Goal: Information Seeking & Learning: Learn about a topic

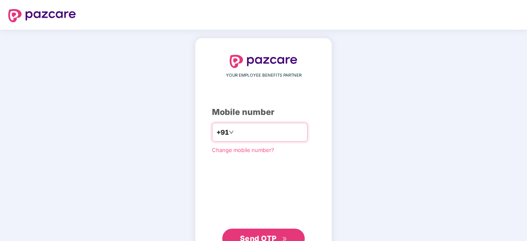
type input "*"
type input "**********"
click at [262, 235] on span "Send OTP" at bounding box center [258, 237] width 37 height 9
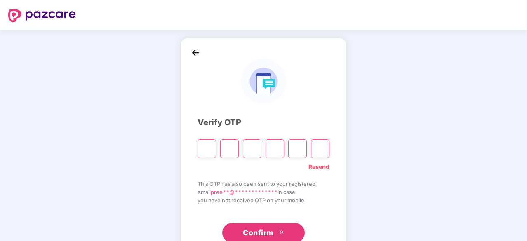
type input "*"
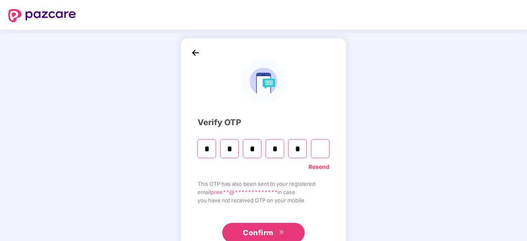
type input "*"
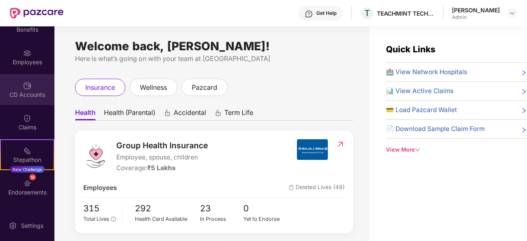
scroll to position [50, 0]
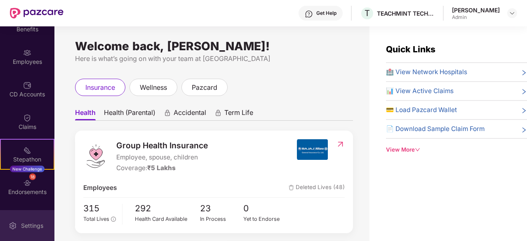
click at [28, 224] on div "Settings" at bounding box center [32, 226] width 27 height 8
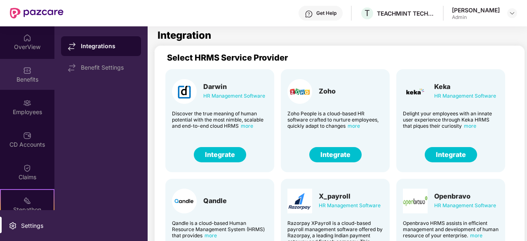
click at [21, 82] on div "Benefits" at bounding box center [27, 79] width 54 height 8
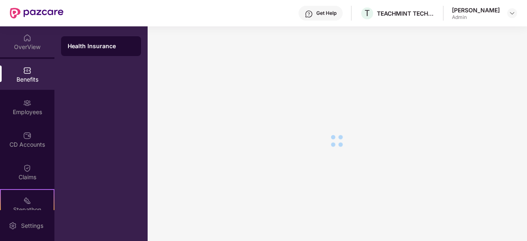
click at [24, 42] on div "OverView" at bounding box center [27, 41] width 54 height 31
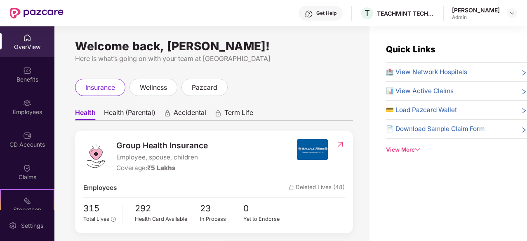
click at [238, 113] on span "Term Life" at bounding box center [238, 114] width 29 height 12
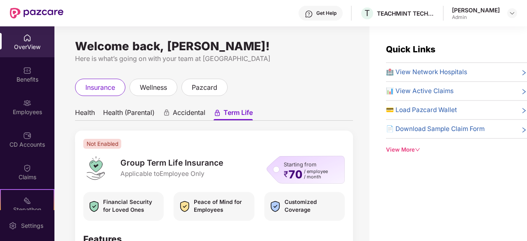
click at [120, 114] on span "Health (Parental)" at bounding box center [129, 114] width 52 height 12
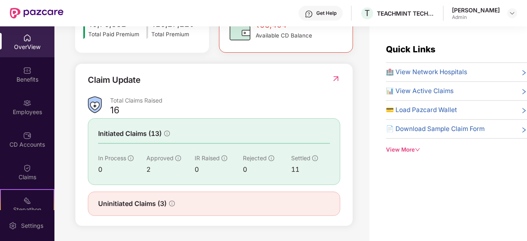
scroll to position [267, 0]
click at [31, 109] on div "Employees" at bounding box center [27, 112] width 54 height 8
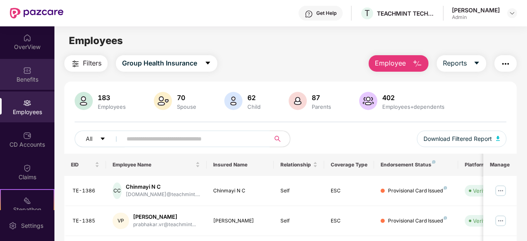
click at [27, 75] on div "Benefits" at bounding box center [27, 74] width 54 height 31
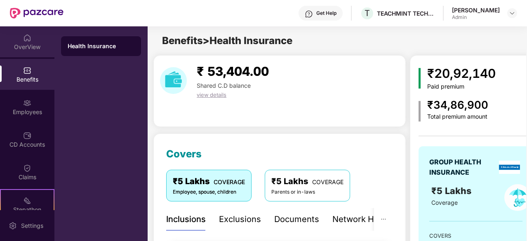
click at [29, 51] on div "OverView" at bounding box center [27, 41] width 54 height 31
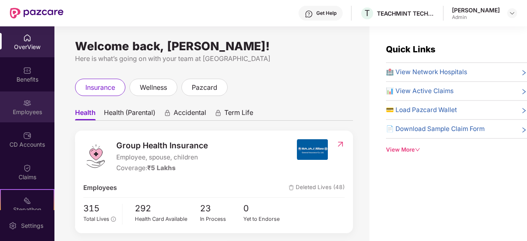
click at [29, 105] on img at bounding box center [27, 103] width 8 height 8
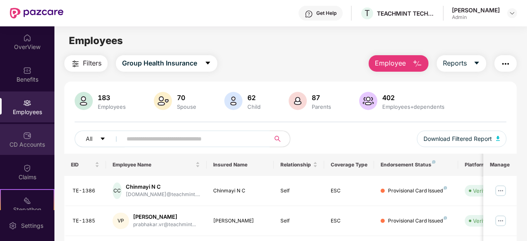
click at [25, 144] on div "CD Accounts" at bounding box center [27, 145] width 54 height 8
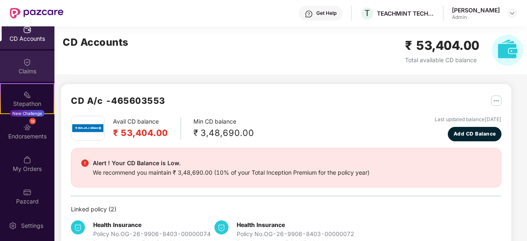
scroll to position [109, 0]
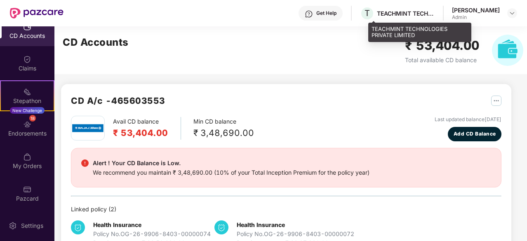
click at [402, 13] on div "TEACHMINT TECHNOLOGIES PRIVATE LIMITED" at bounding box center [406, 13] width 58 height 8
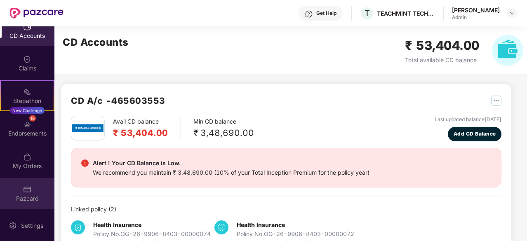
click at [28, 200] on div "Pazcard" at bounding box center [27, 199] width 54 height 8
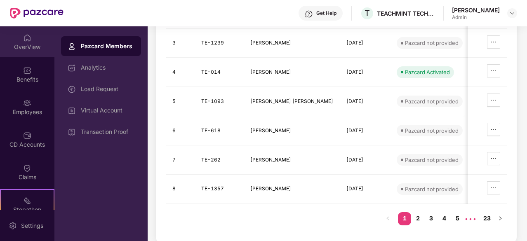
click at [18, 40] on div "OverView" at bounding box center [27, 41] width 54 height 31
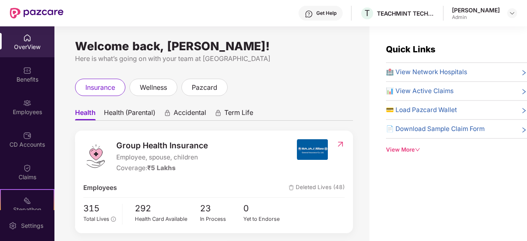
click at [416, 151] on icon "down" at bounding box center [417, 149] width 5 height 5
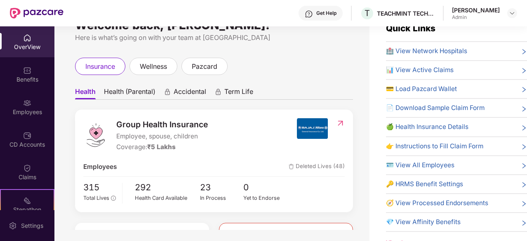
scroll to position [21, 0]
click at [423, 125] on span "🍏 Health Insurance Details" at bounding box center [427, 127] width 82 height 10
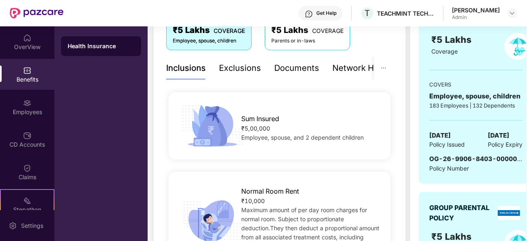
scroll to position [100, 0]
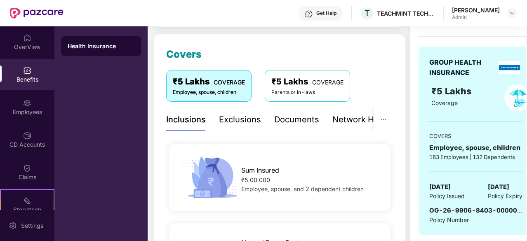
click at [234, 118] on div "Exclusions" at bounding box center [240, 119] width 42 height 13
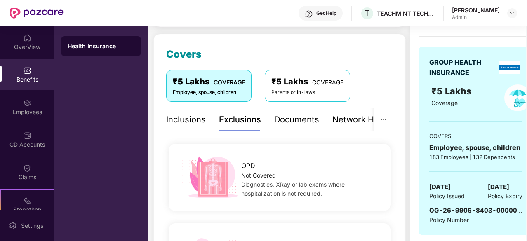
click at [178, 116] on div "Inclusions" at bounding box center [186, 119] width 40 height 13
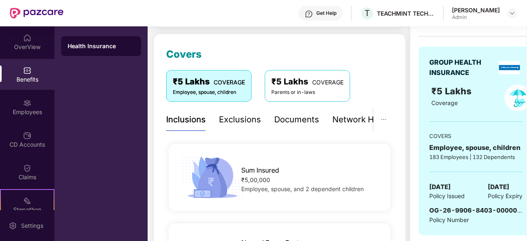
click at [299, 120] on div "Documents" at bounding box center [296, 119] width 45 height 13
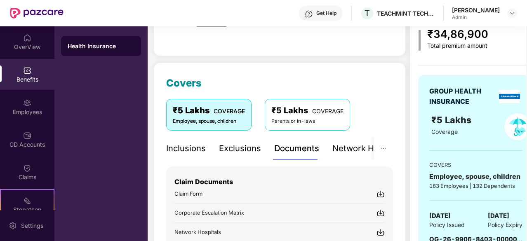
scroll to position [0, 0]
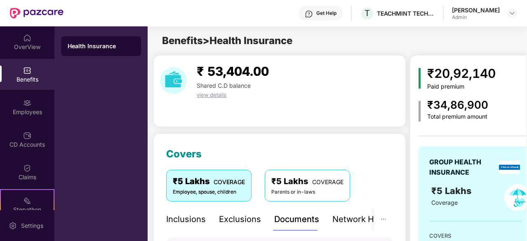
click at [184, 214] on div "Inclusions" at bounding box center [186, 219] width 40 height 13
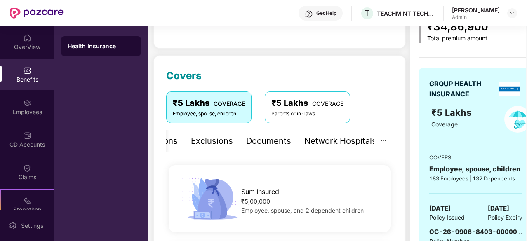
scroll to position [78, 0]
click at [206, 143] on div "Exclusions" at bounding box center [212, 141] width 42 height 13
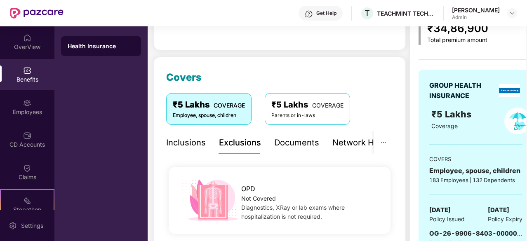
scroll to position [80, 0]
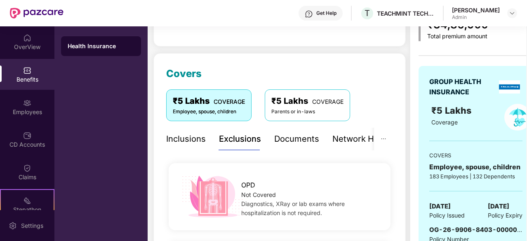
click at [179, 135] on div "Inclusions" at bounding box center [186, 139] width 40 height 13
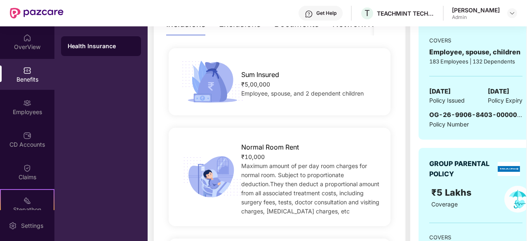
scroll to position [228, 0]
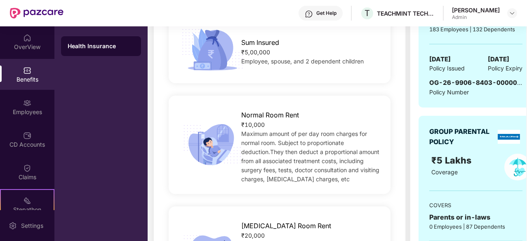
click at [456, 132] on div "GROUP PARENTAL POLICY" at bounding box center [462, 137] width 66 height 21
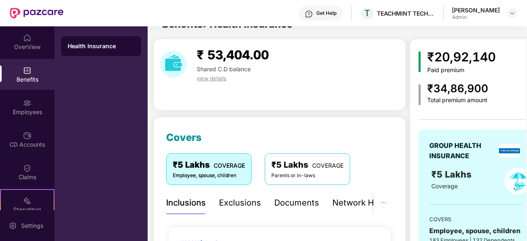
scroll to position [17, 0]
